Goal: Task Accomplishment & Management: Complete application form

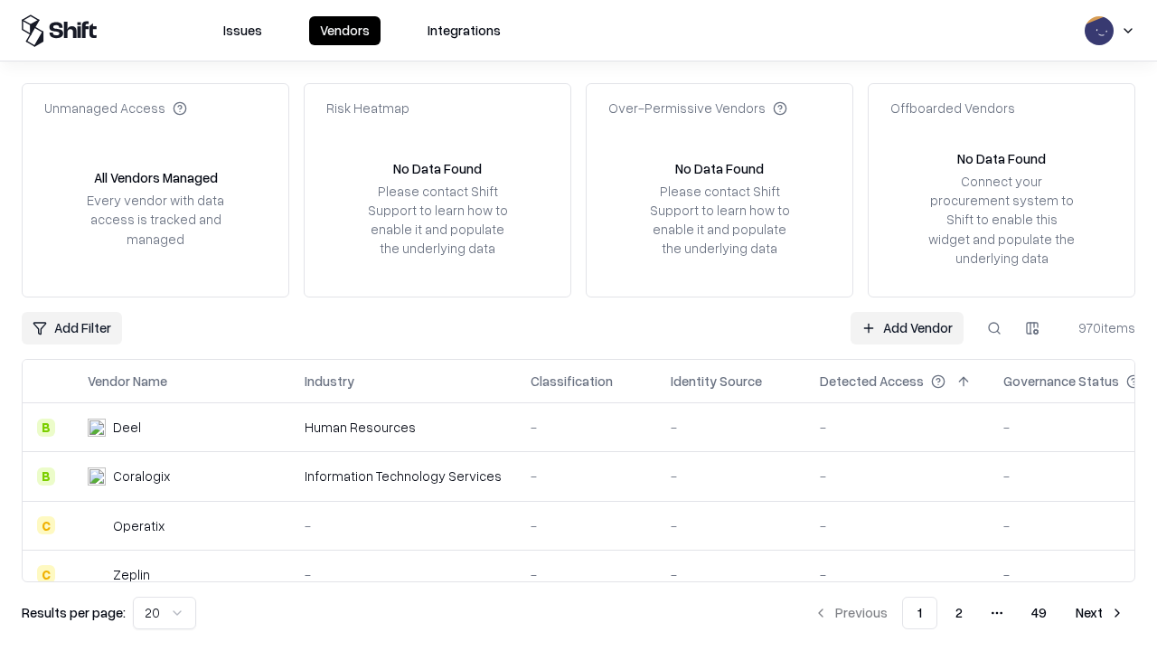
click at [906, 327] on link "Add Vendor" at bounding box center [906, 328] width 113 height 33
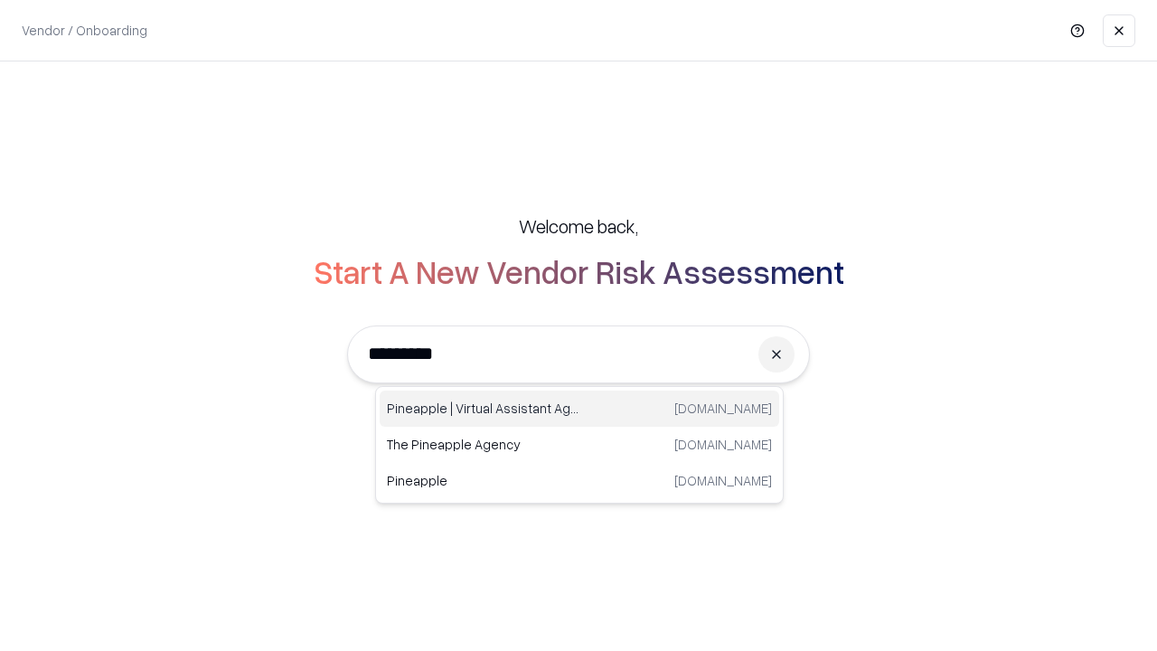
click at [579, 408] on div "Pineapple | Virtual Assistant Agency trypineapple.com" at bounding box center [579, 408] width 399 height 36
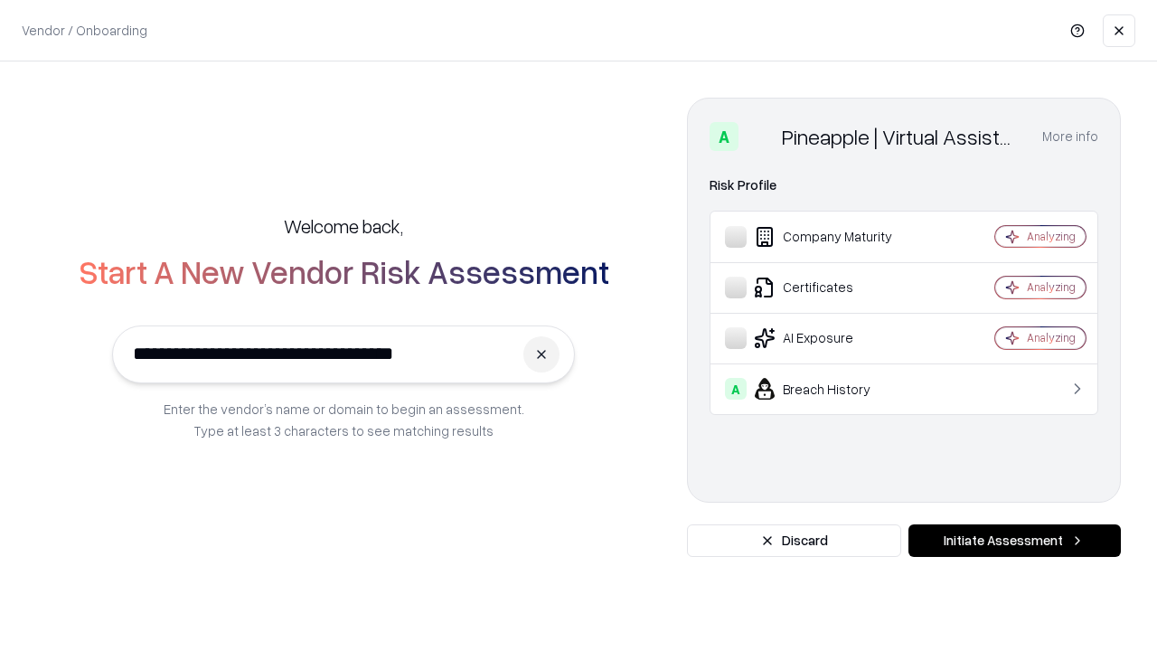
type input "**********"
click at [1014, 540] on button "Initiate Assessment" at bounding box center [1014, 540] width 212 height 33
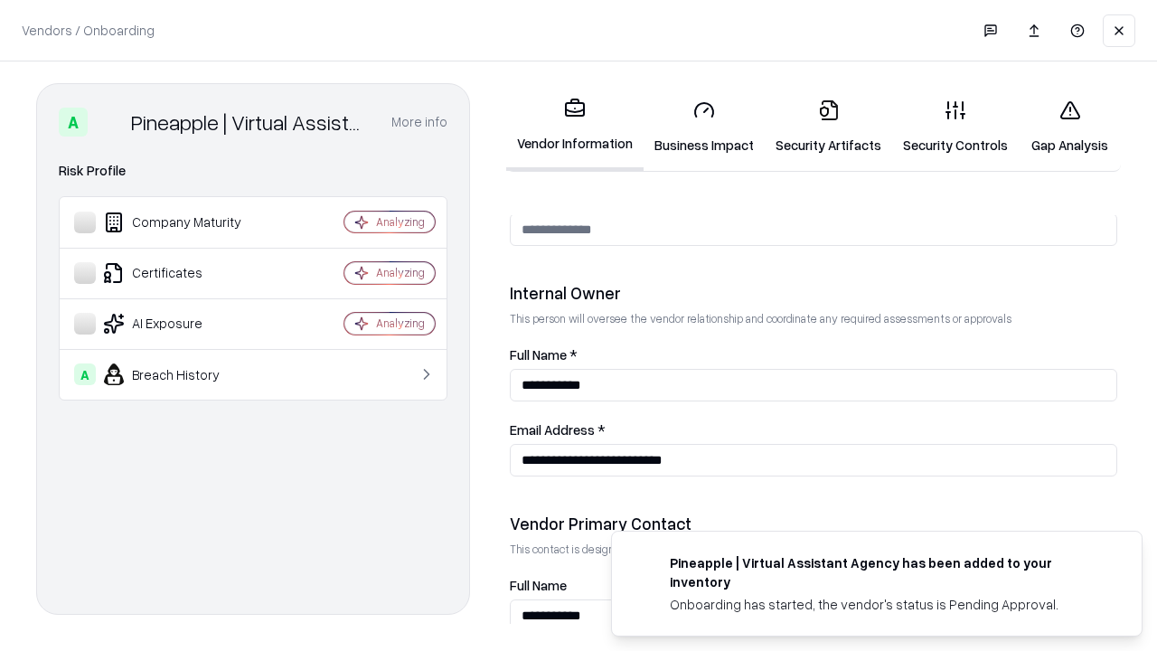
scroll to position [936, 0]
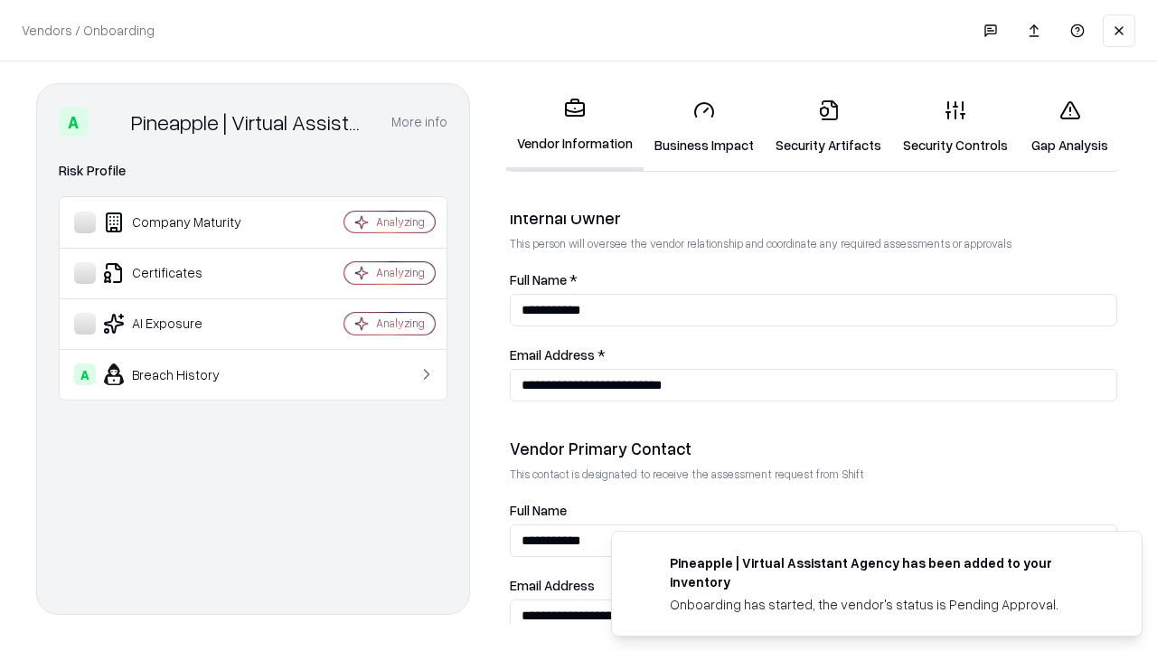
click at [828, 127] on link "Security Artifacts" at bounding box center [827, 127] width 127 height 84
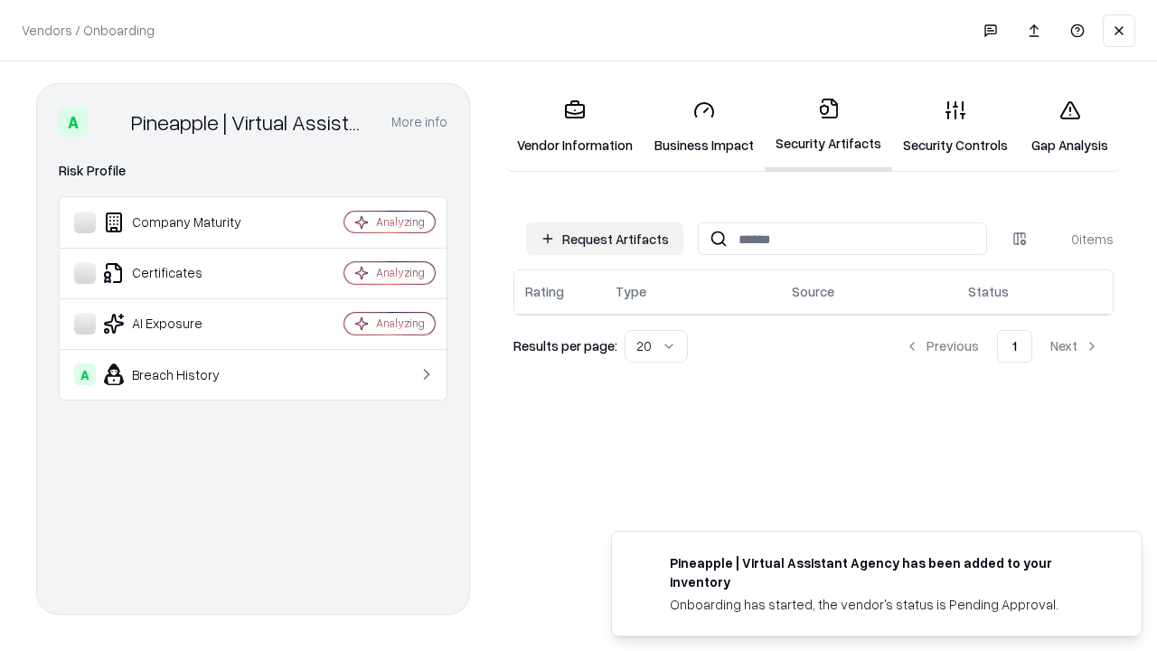
click at [604, 239] on button "Request Artifacts" at bounding box center [604, 238] width 157 height 33
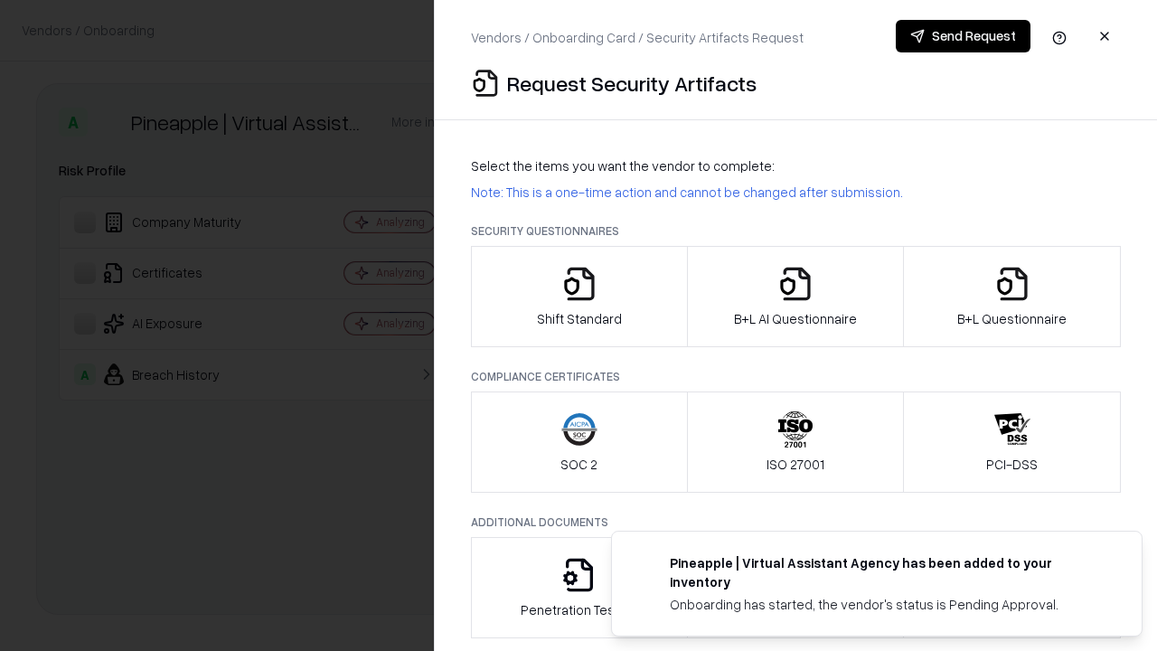
click at [1011, 296] on icon "button" at bounding box center [1012, 284] width 36 height 36
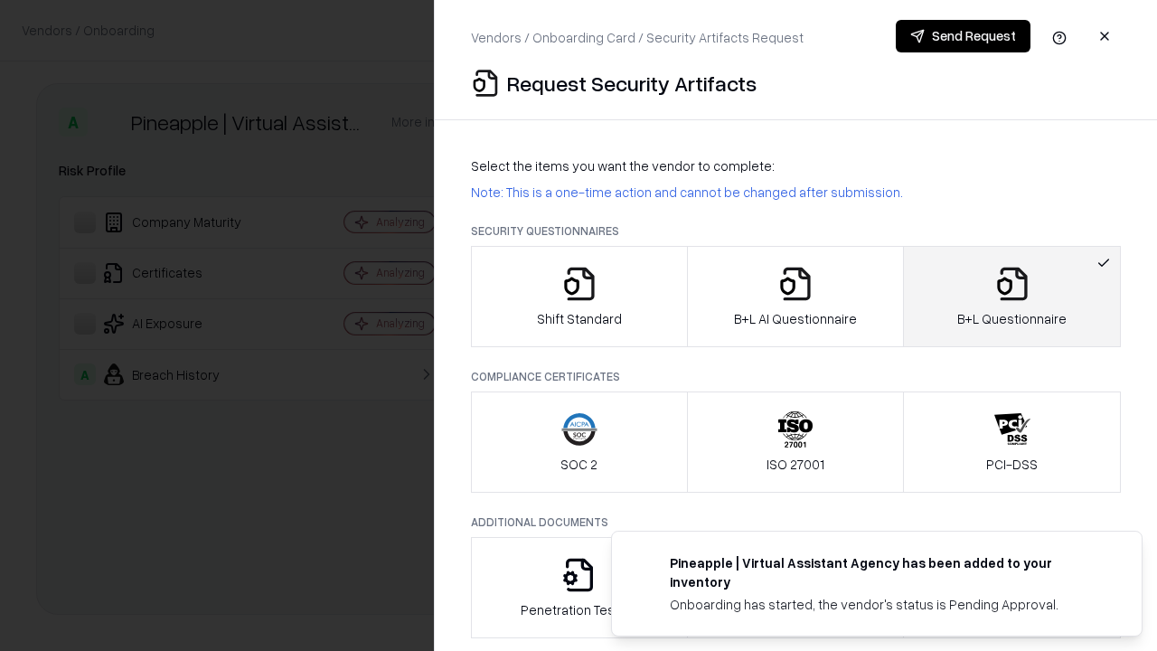
click at [794, 296] on icon "button" at bounding box center [795, 284] width 36 height 36
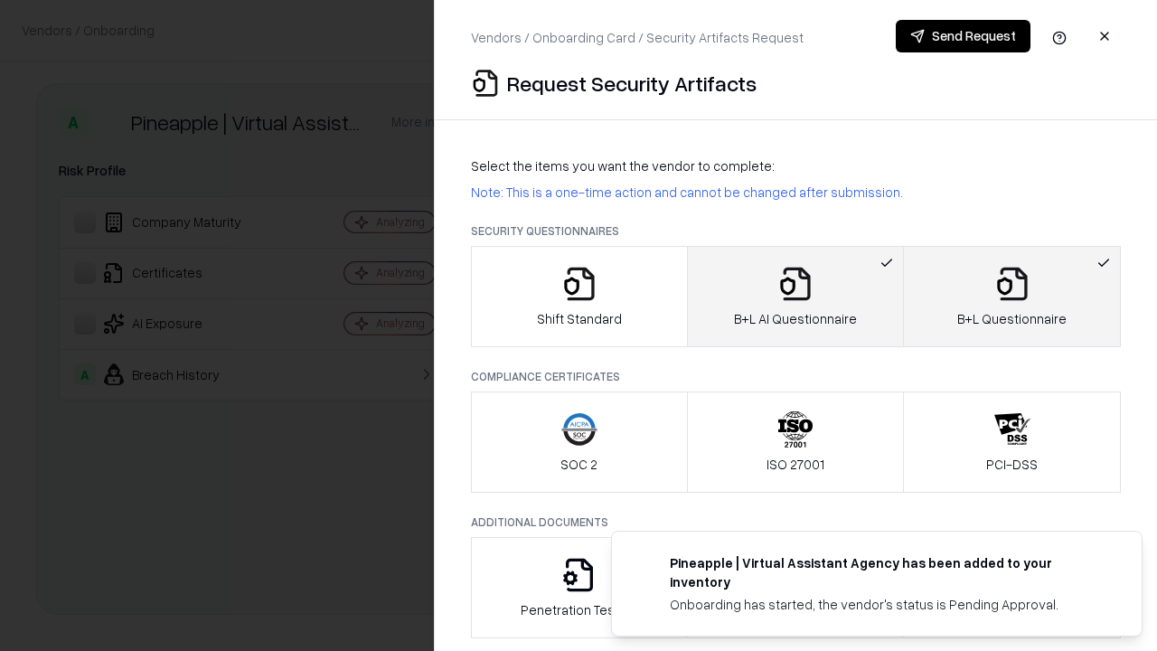
click at [962, 36] on button "Send Request" at bounding box center [962, 36] width 135 height 33
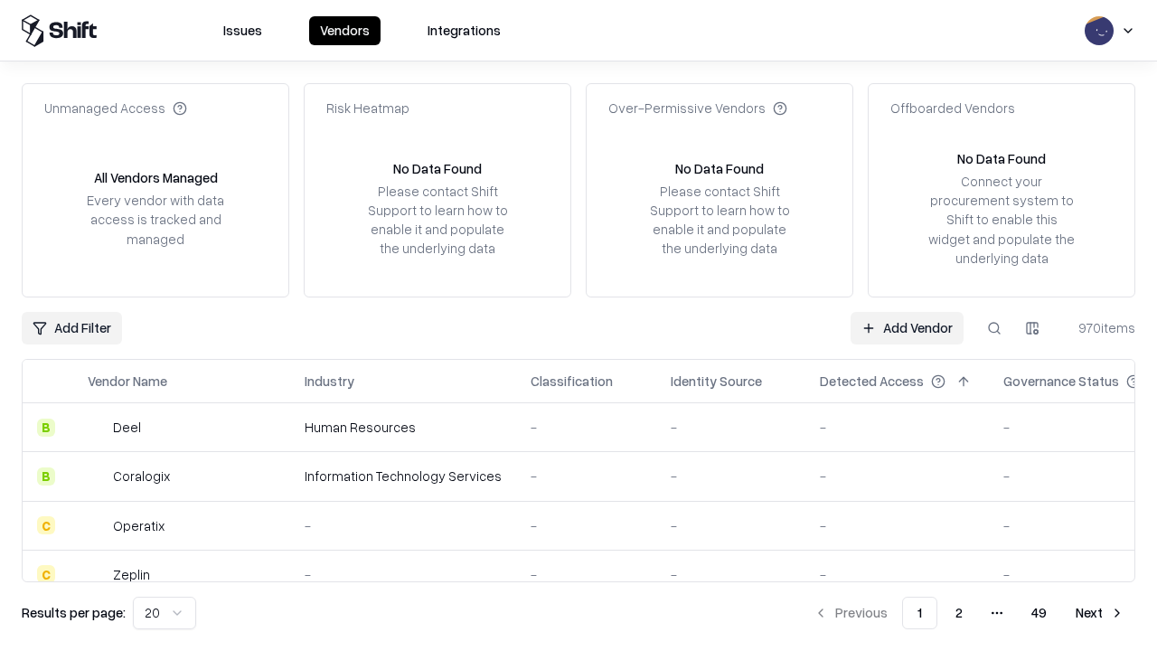
click at [994, 327] on button at bounding box center [994, 328] width 33 height 33
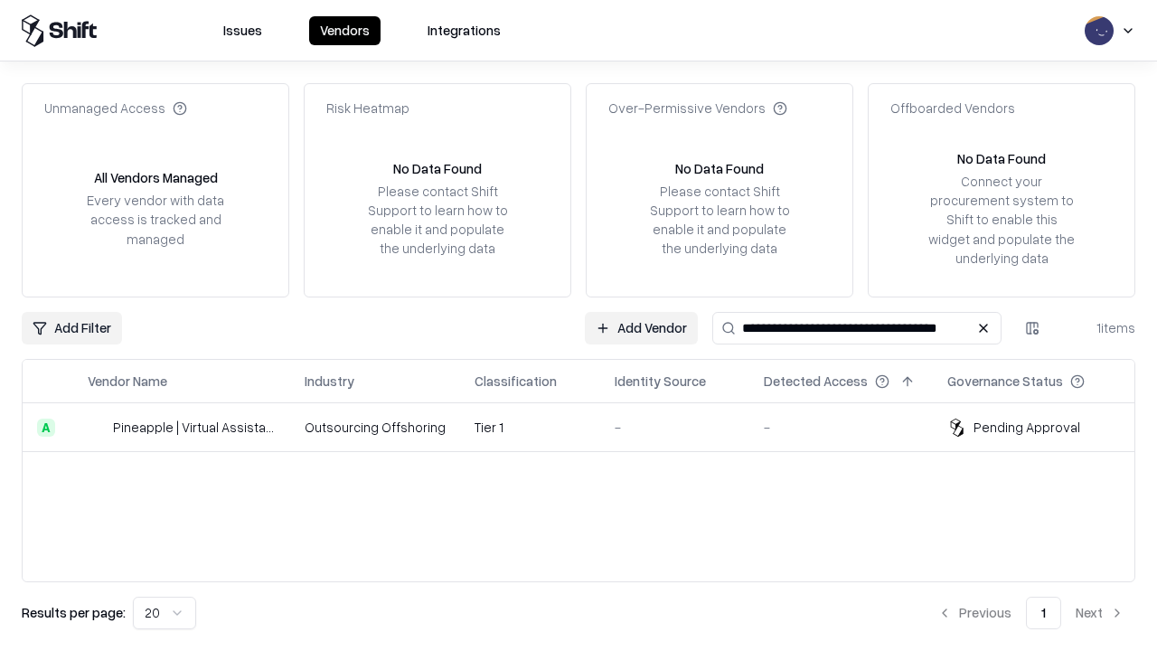
type input "**********"
click at [589, 426] on td "Tier 1" at bounding box center [530, 427] width 140 height 49
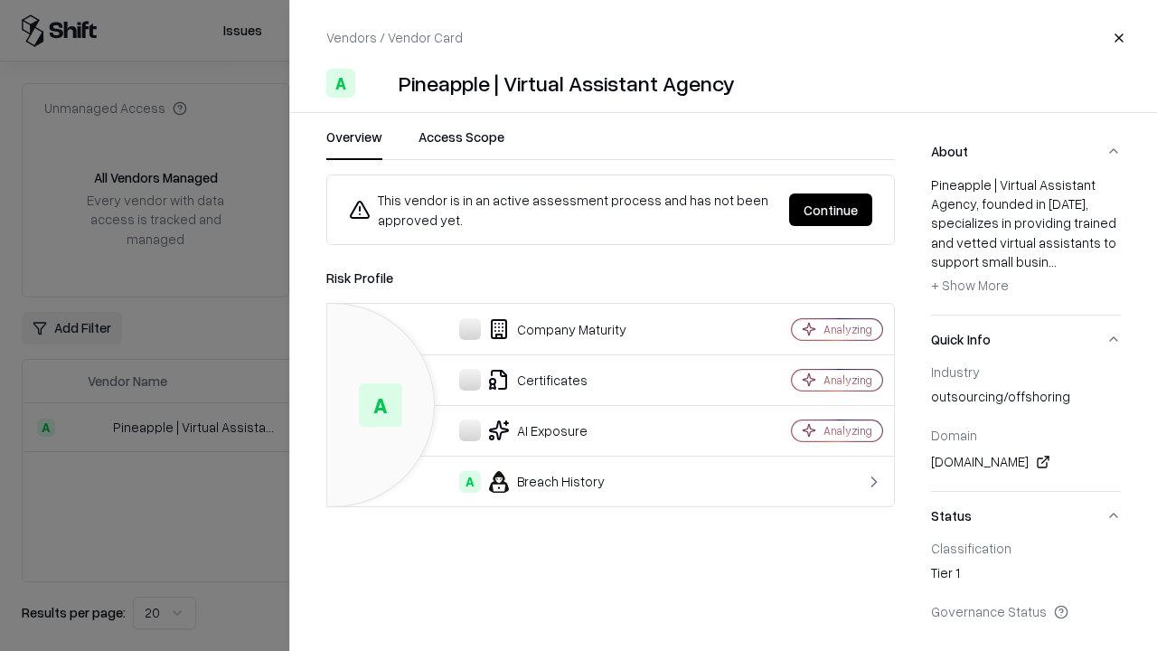
click at [830, 210] on button "Continue" at bounding box center [830, 209] width 83 height 33
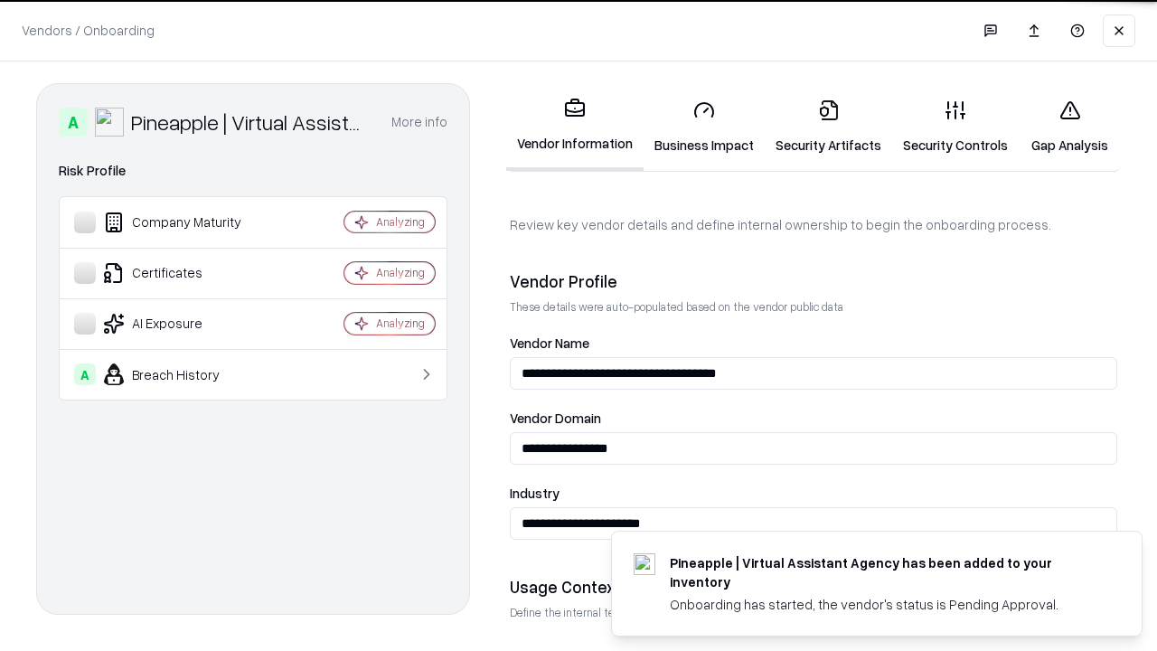
click at [828, 127] on link "Security Artifacts" at bounding box center [827, 127] width 127 height 84
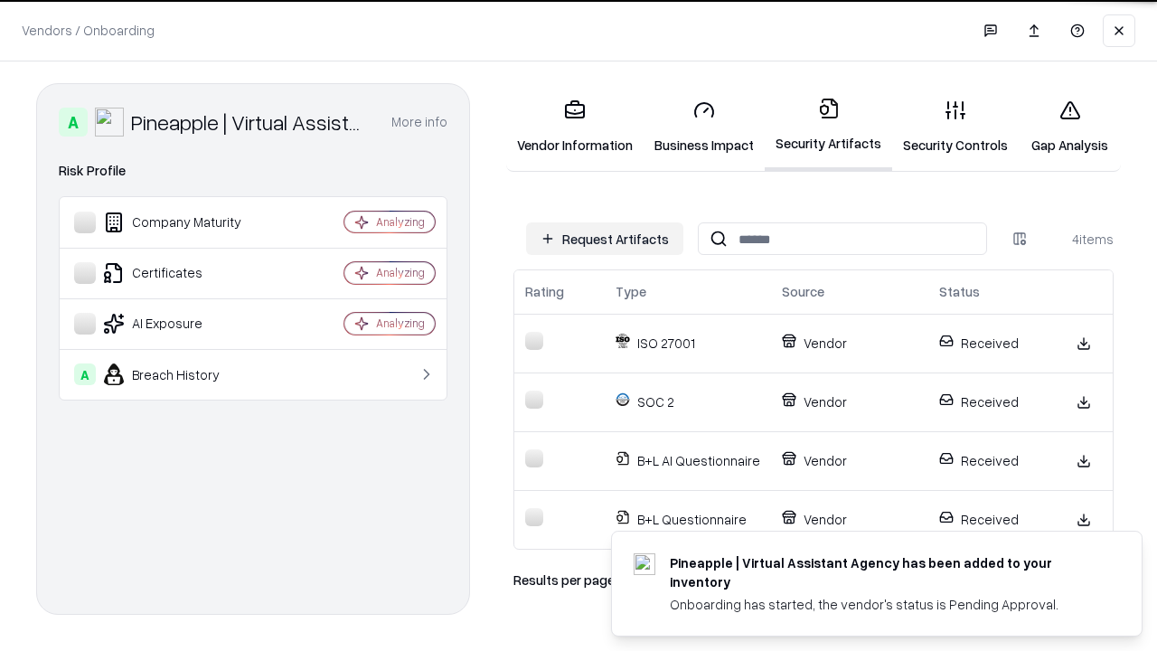
click at [1069, 127] on link "Gap Analysis" at bounding box center [1069, 127] width 102 height 84
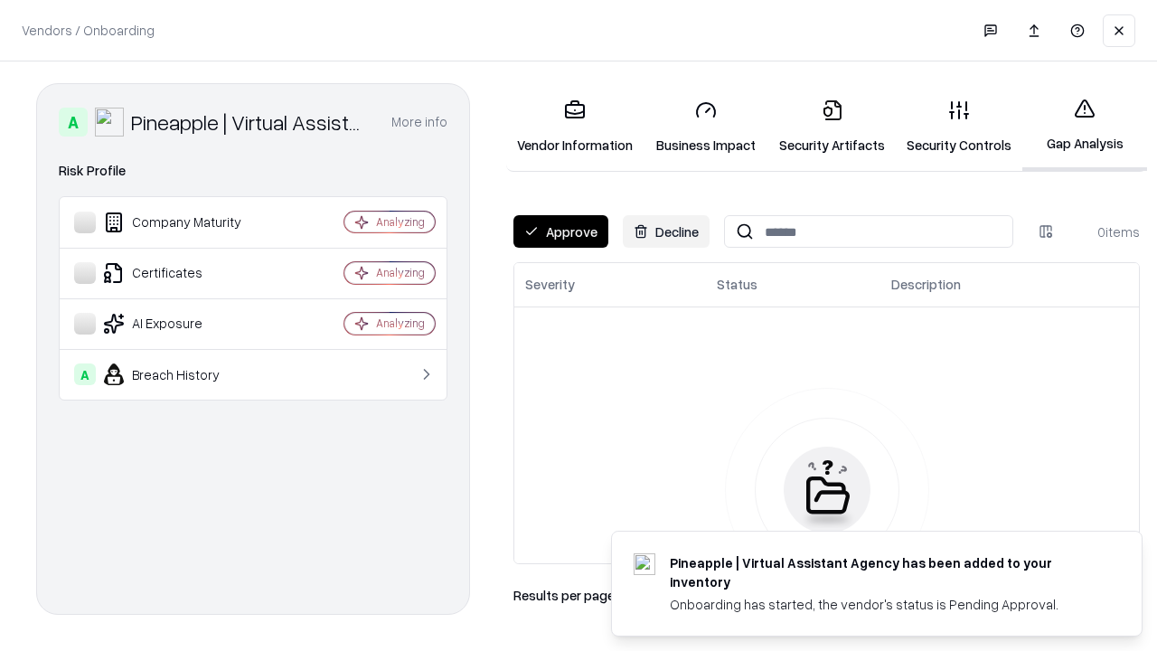
click at [560, 231] on button "Approve" at bounding box center [560, 231] width 95 height 33
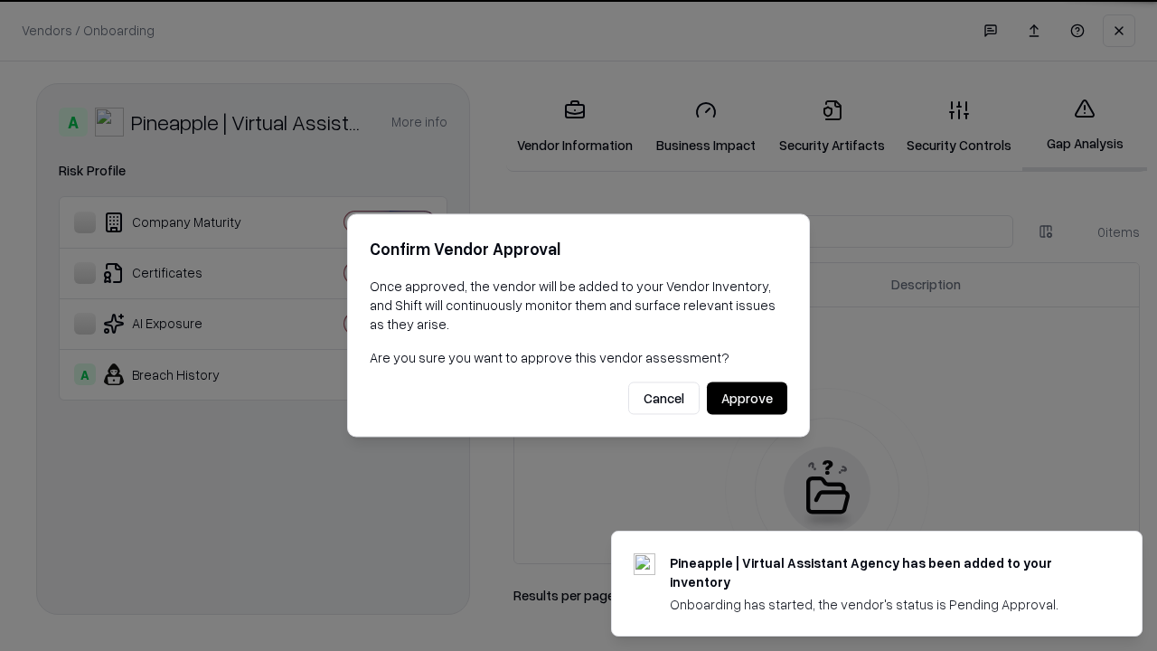
click at [746, 398] on button "Approve" at bounding box center [747, 398] width 80 height 33
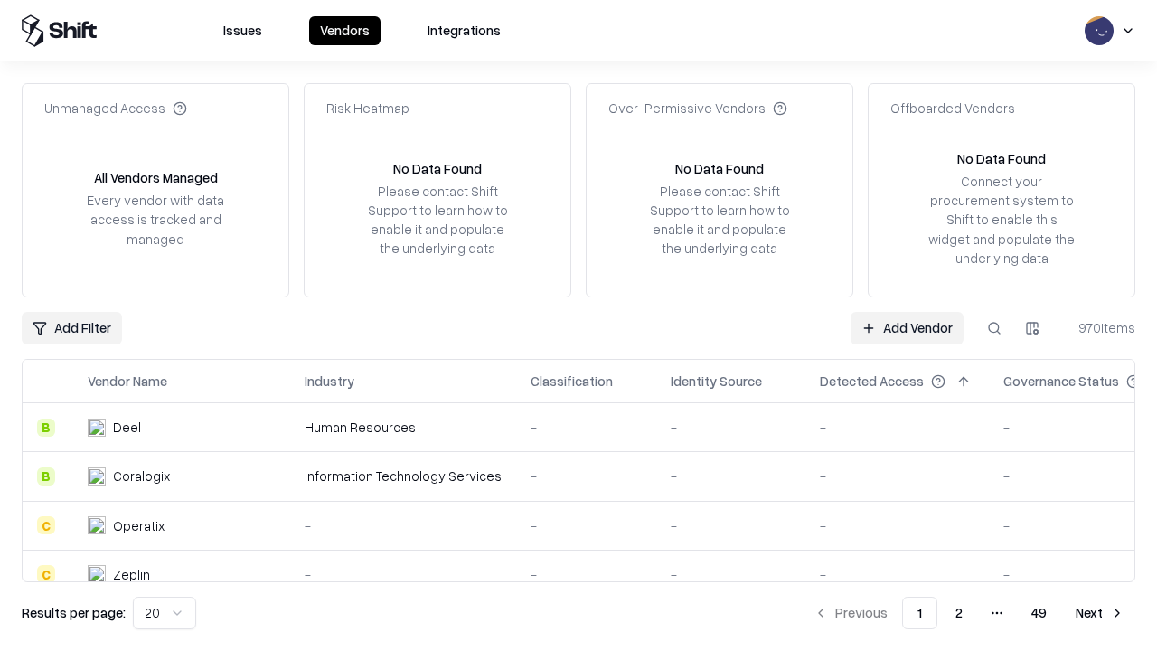
type input "**********"
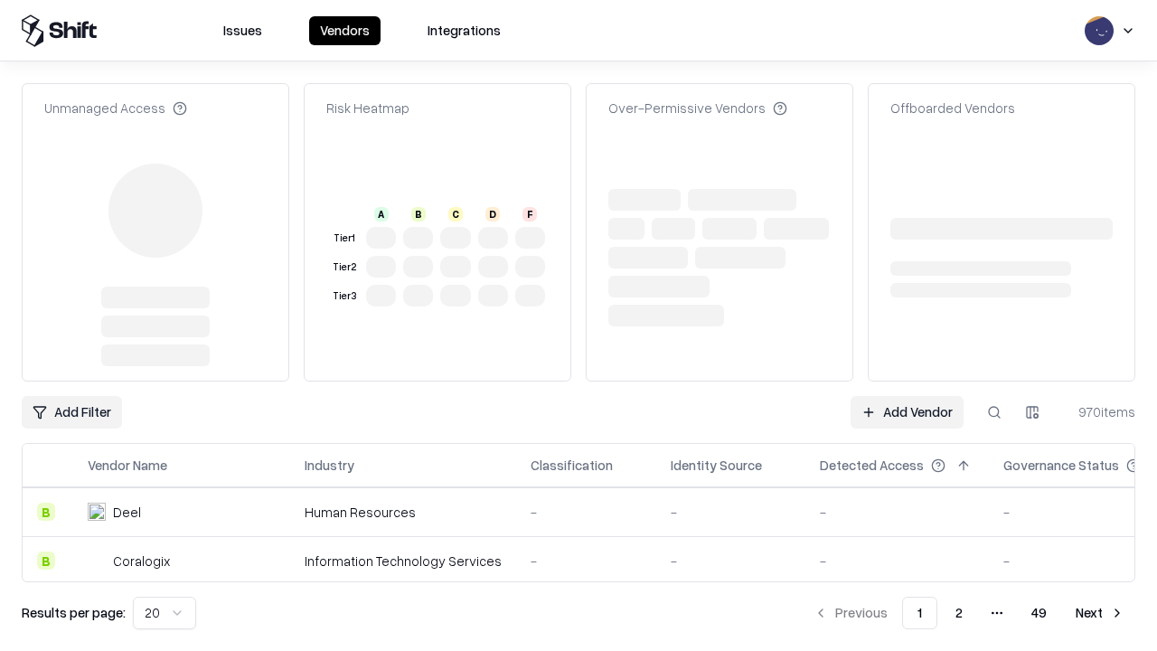
click at [906, 396] on link "Add Vendor" at bounding box center [906, 412] width 113 height 33
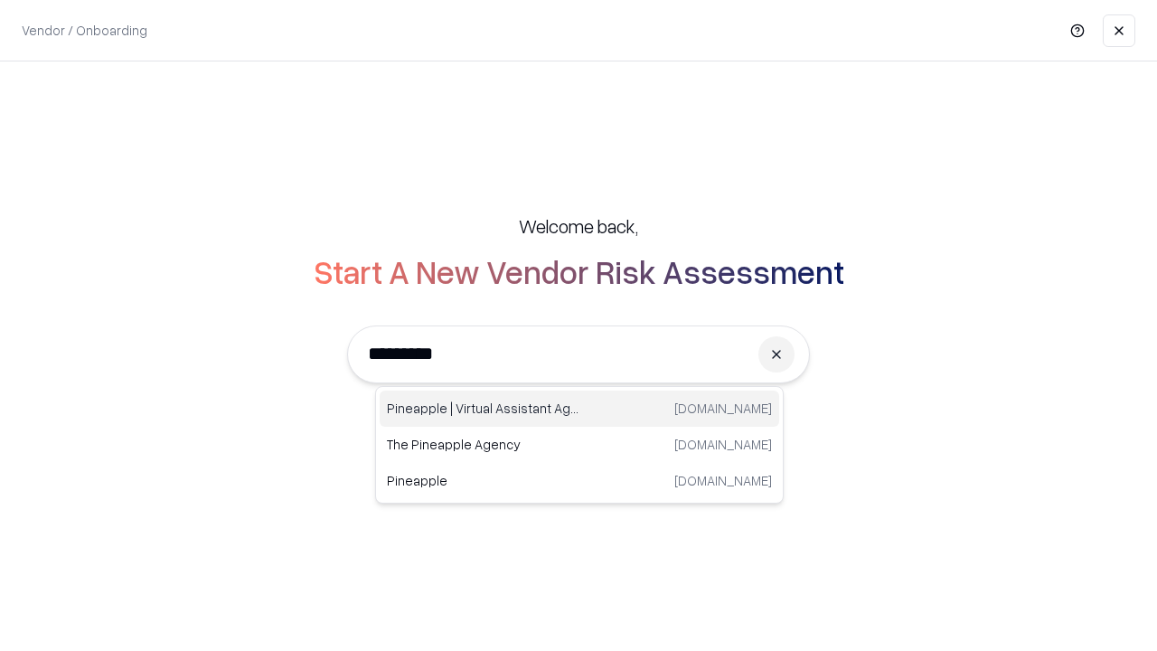
click at [579, 408] on div "Pineapple | Virtual Assistant Agency [DOMAIN_NAME]" at bounding box center [579, 408] width 399 height 36
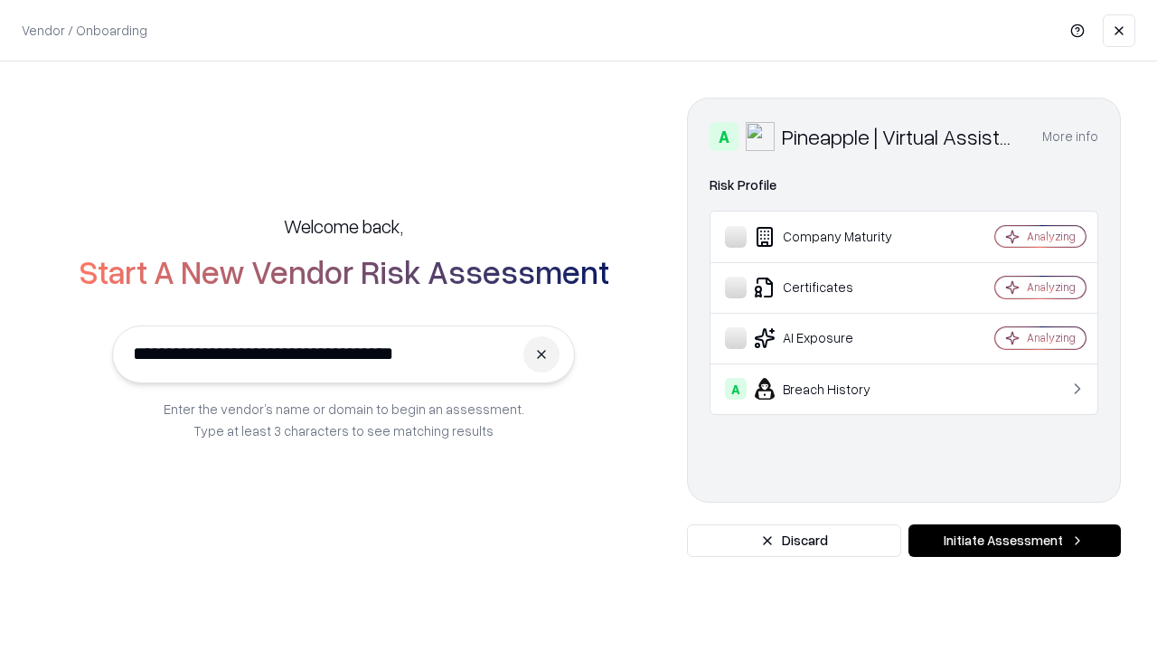
type input "**********"
click at [1014, 540] on button "Initiate Assessment" at bounding box center [1014, 540] width 212 height 33
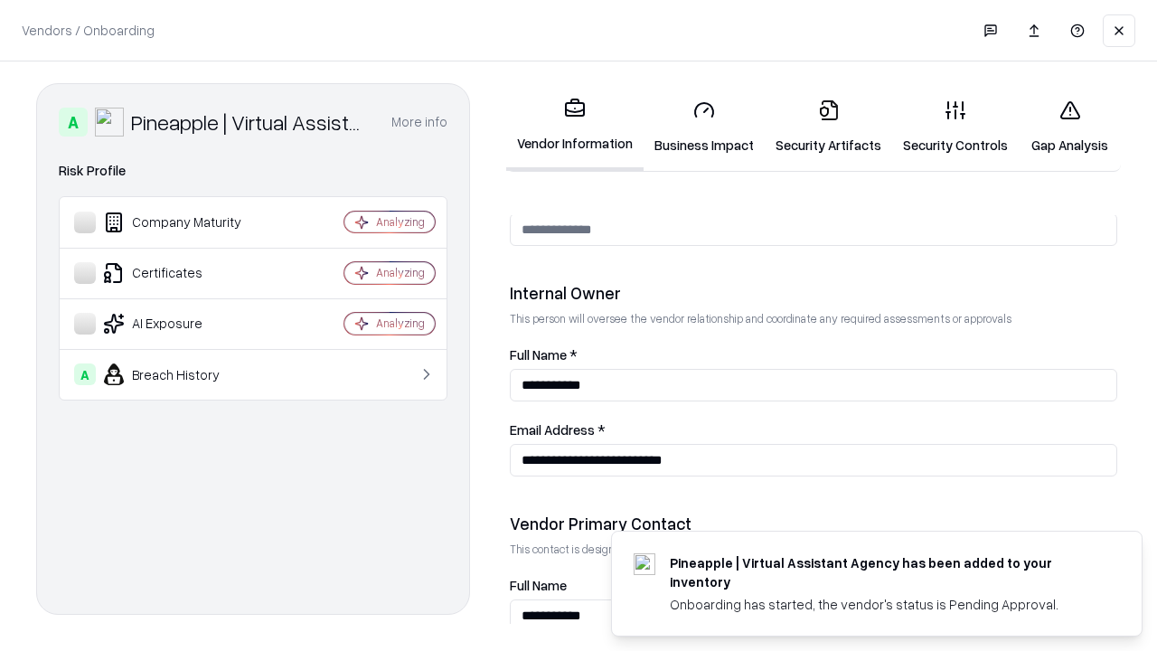
scroll to position [936, 0]
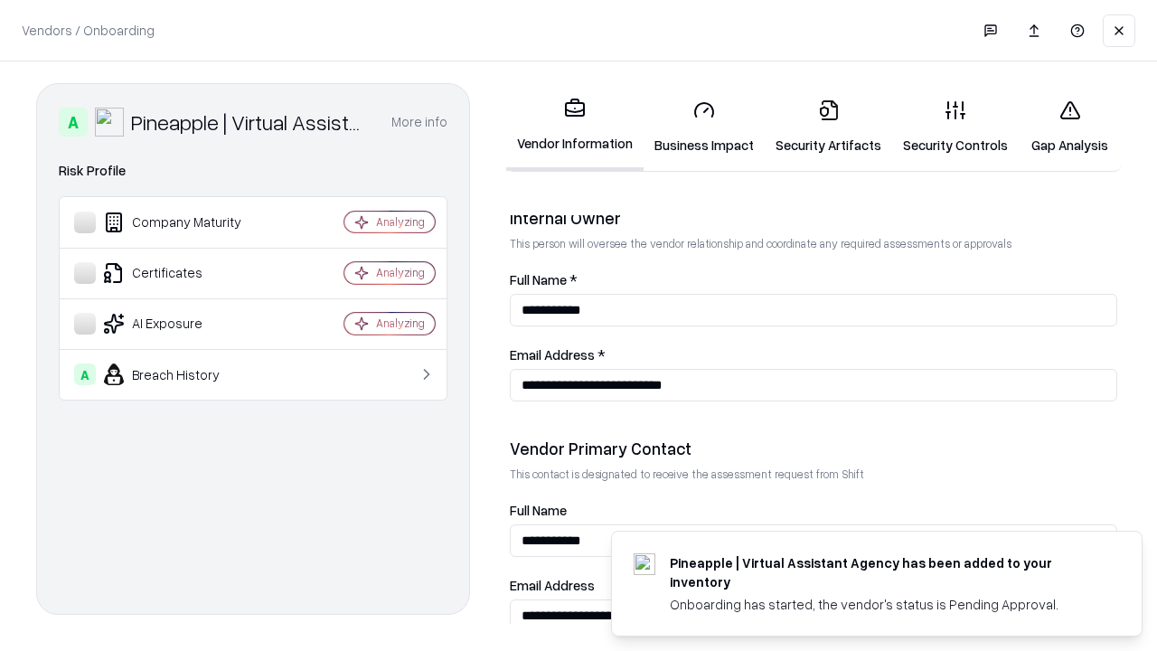
click at [1069, 127] on link "Gap Analysis" at bounding box center [1069, 127] width 102 height 84
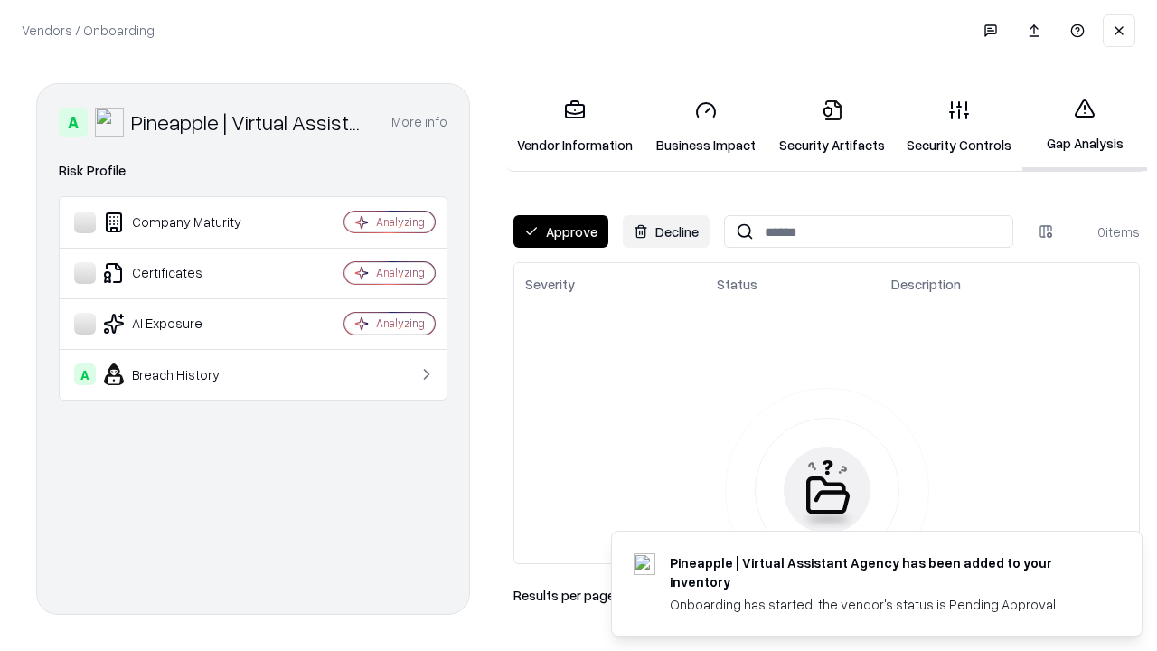
click at [560, 231] on button "Approve" at bounding box center [560, 231] width 95 height 33
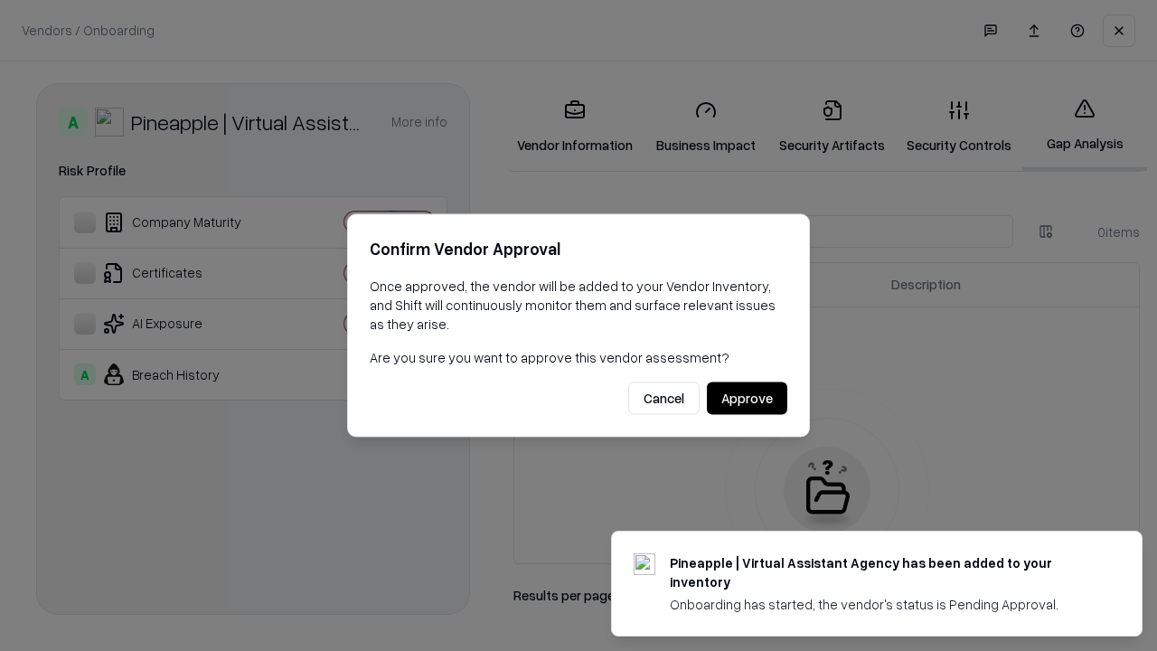
click at [746, 398] on button "Approve" at bounding box center [747, 398] width 80 height 33
